Goal: Task Accomplishment & Management: Use online tool/utility

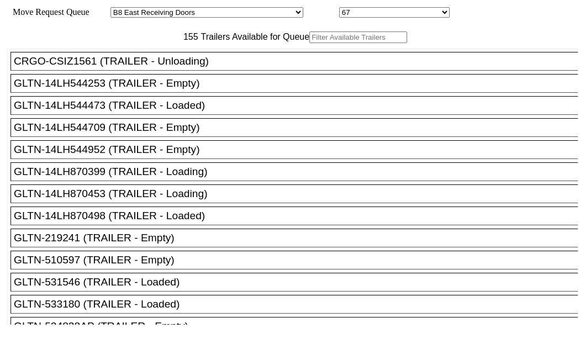
select select "536"
select select "8235"
click at [309, 43] on input "text" at bounding box center [358, 37] width 98 height 12
paste input "536852"
type input "536852"
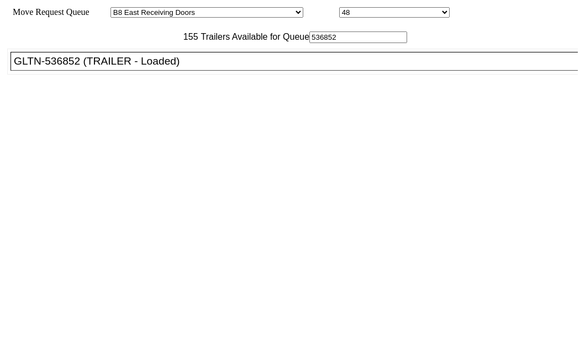
click at [102, 67] on div "GLTN-536852 (TRAILER - Loaded)" at bounding box center [299, 61] width 571 height 12
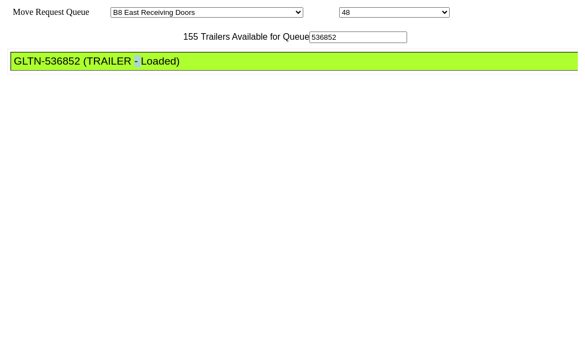
click at [102, 67] on div "GLTN-536852 (TRAILER - Loaded)" at bounding box center [299, 61] width 571 height 12
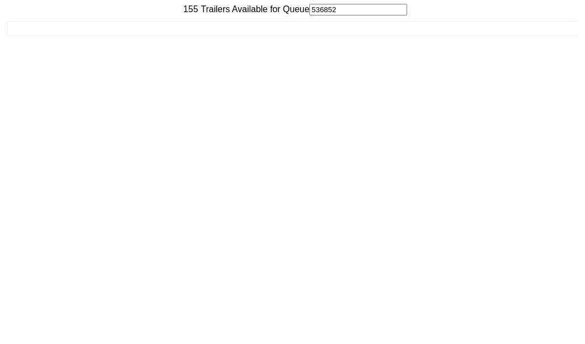
scroll to position [44, 0]
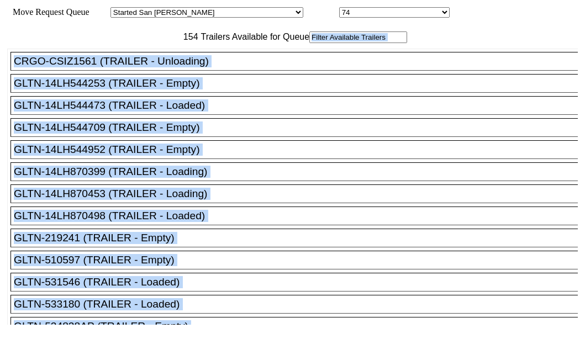
click at [309, 43] on input "text" at bounding box center [358, 37] width 98 height 12
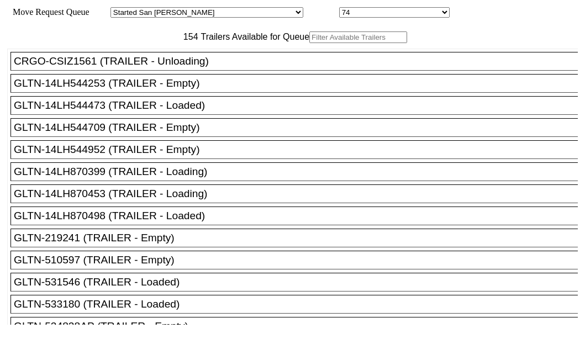
paste input "190002"
type input "190002"
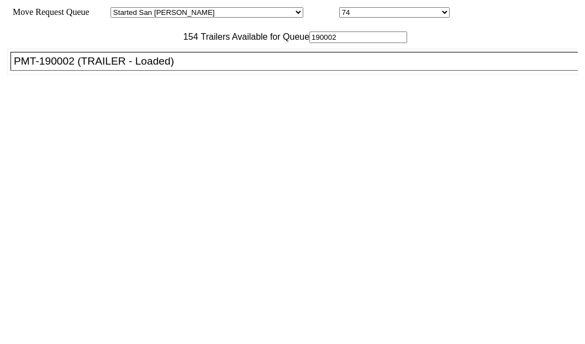
click at [90, 67] on div "PMT-190002 (TRAILER - Loaded)" at bounding box center [299, 61] width 571 height 12
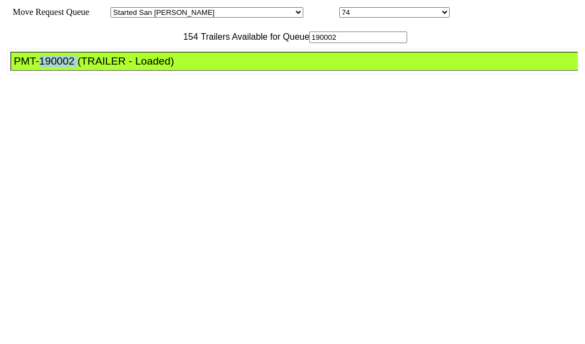
click at [90, 67] on div "PMT-190002 (TRAILER - Loaded)" at bounding box center [299, 61] width 571 height 12
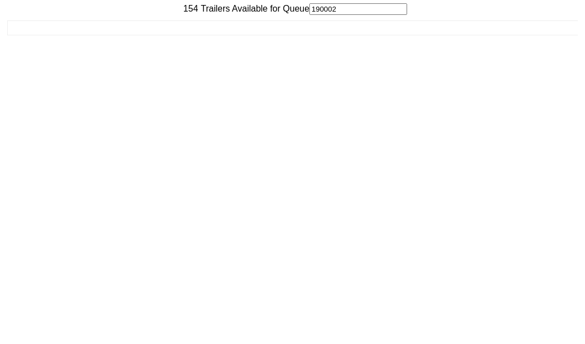
scroll to position [44, 0]
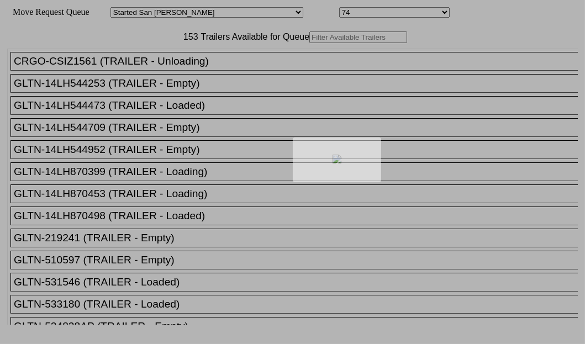
click at [203, 71] on div at bounding box center [292, 172] width 585 height 344
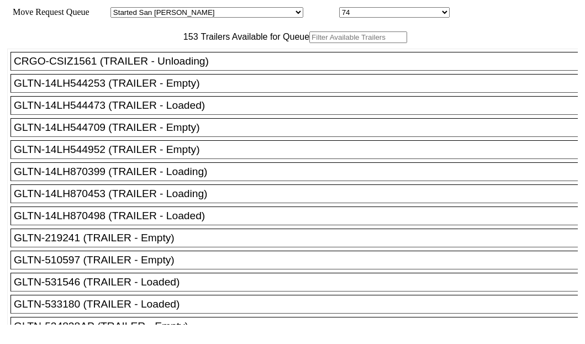
click at [309, 43] on input "text" at bounding box center [358, 37] width 98 height 12
paste input "XPOU410967"
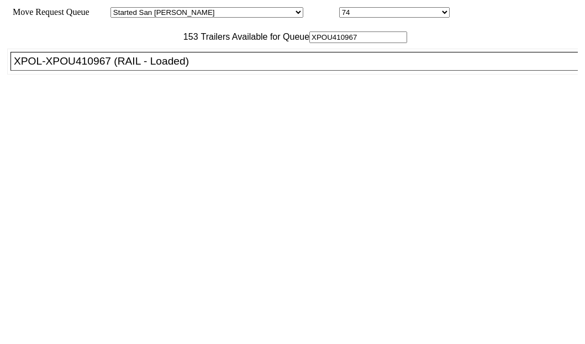
type input "XPOU410967"
click at [77, 67] on div "XPOL-XPOU410967 (RAIL - Loaded)" at bounding box center [299, 61] width 571 height 12
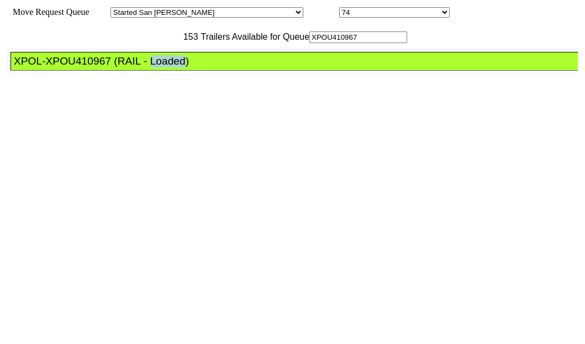
click at [77, 67] on div "XPOL-XPOU410967 (RAIL - Loaded)" at bounding box center [299, 61] width 571 height 12
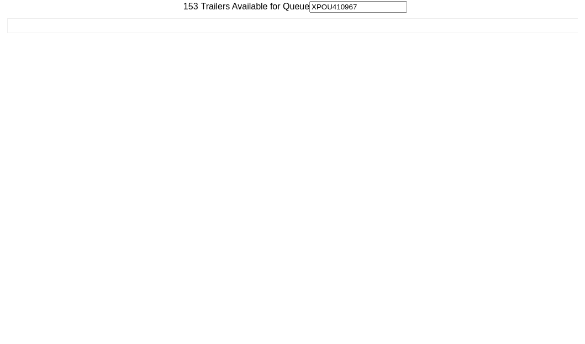
scroll to position [44, 0]
drag, startPoint x: 524, startPoint y: 311, endPoint x: 511, endPoint y: 316, distance: 14.2
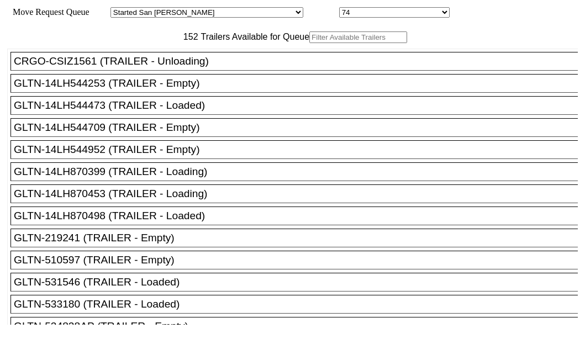
click at [309, 43] on input "text" at bounding box center [358, 37] width 98 height 12
paste input "HMMU6645645"
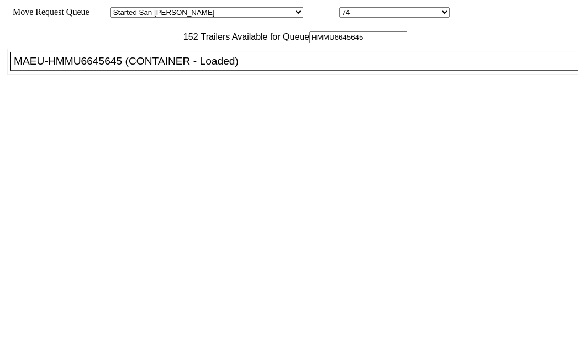
type input "HMMU6645645"
click at [107, 67] on div "MAEU-HMMU6645645 (CONTAINER - Loaded)" at bounding box center [299, 61] width 571 height 12
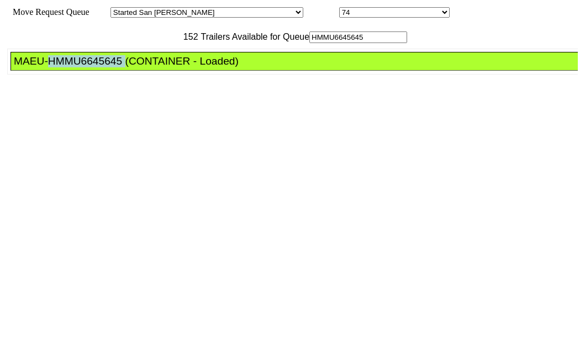
drag, startPoint x: 107, startPoint y: 93, endPoint x: 139, endPoint y: 108, distance: 35.9
click at [107, 67] on div "MAEU-HMMU6645645 (CONTAINER - Loaded)" at bounding box center [299, 61] width 571 height 12
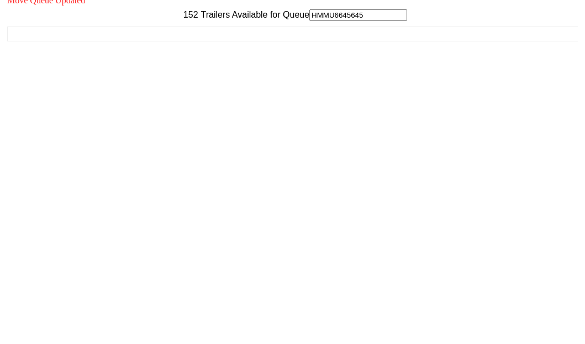
scroll to position [44, 0]
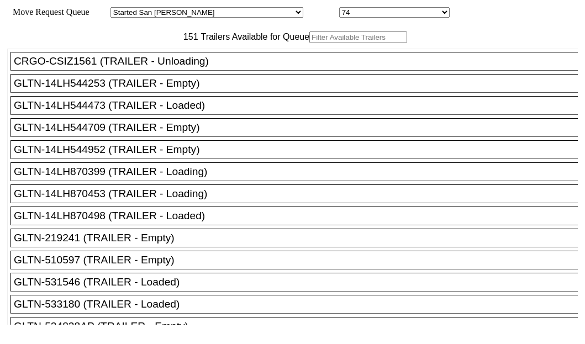
click at [309, 43] on input "text" at bounding box center [358, 37] width 98 height 12
paste input "415483"
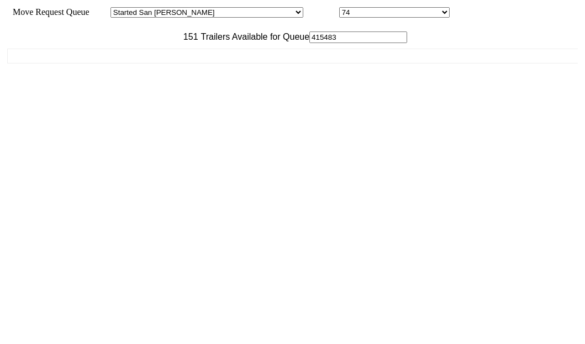
type input "415483"
click at [82, 99] on div "CRGO-CSIZ1561 (TRAILER - Unloading) GLTN-14LH544253 (TRAILER - Empty) GLTN-14LH…" at bounding box center [292, 184] width 571 height 282
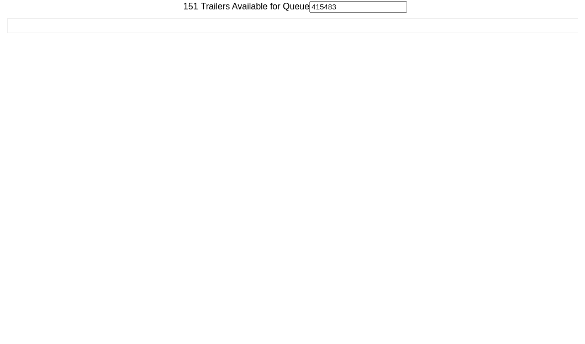
scroll to position [44, 0]
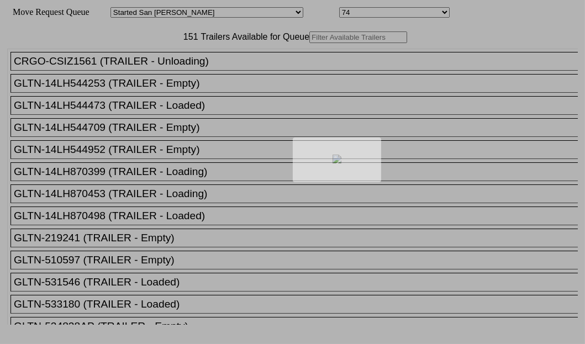
click at [204, 73] on div at bounding box center [292, 172] width 585 height 344
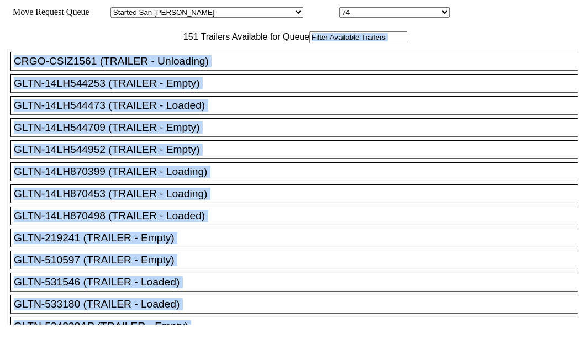
click at [309, 43] on input "text" at bounding box center [358, 37] width 98 height 12
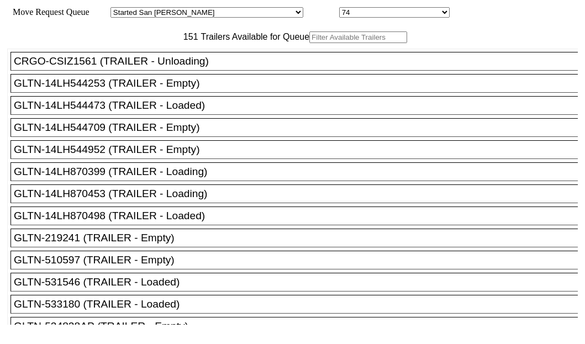
paste input "180737"
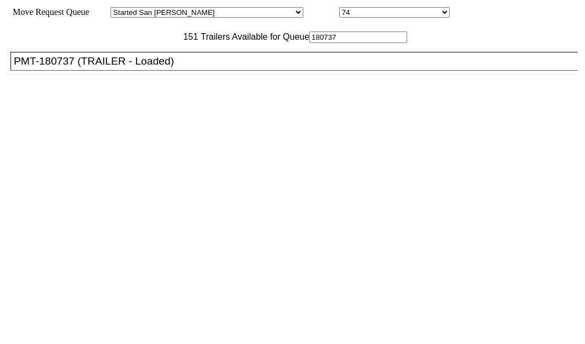
type input "180737"
click at [110, 71] on li "PMT-180737 (TRAILER - Loaded)" at bounding box center [298, 61] width 577 height 19
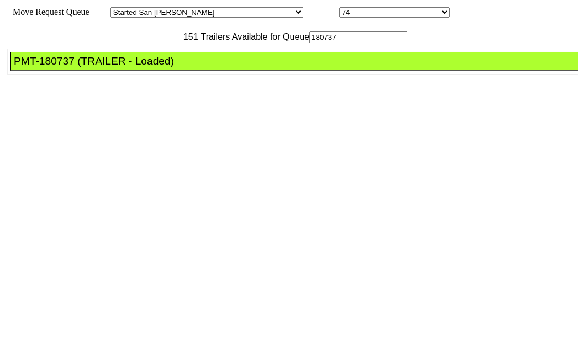
click at [99, 67] on div "PMT-180737 (TRAILER - Loaded)" at bounding box center [299, 61] width 571 height 12
click at [101, 67] on div "PMT-180737 (TRAILER - Loaded)" at bounding box center [299, 61] width 571 height 12
click at [99, 67] on div "PMT-180737 (TRAILER - Loaded)" at bounding box center [299, 61] width 571 height 12
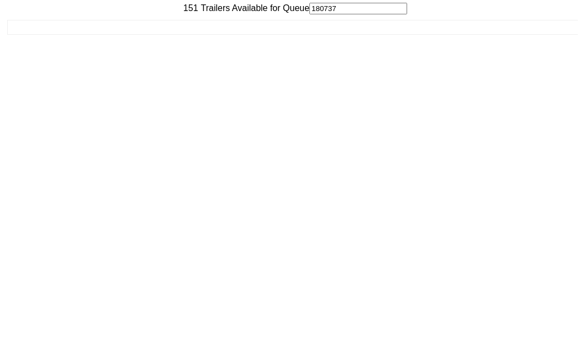
scroll to position [44, 0]
